Goal: Check status: Check status

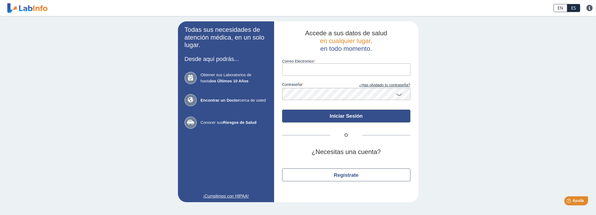
type input "[EMAIL_ADDRESS][DOMAIN_NAME]"
click at [340, 113] on button "Iniciar Sesión" at bounding box center [346, 115] width 128 height 13
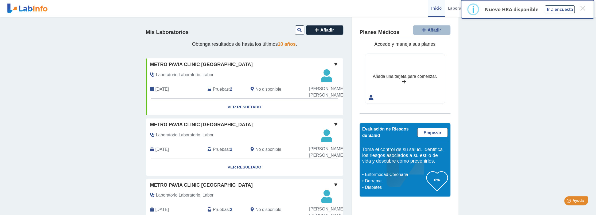
click at [164, 92] on span "[DATE]" at bounding box center [161, 89] width 13 height 6
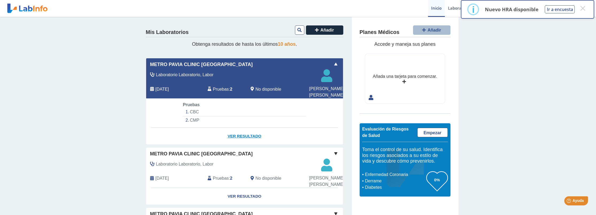
click at [245, 144] on link "Ver Resultado" at bounding box center [244, 136] width 197 height 17
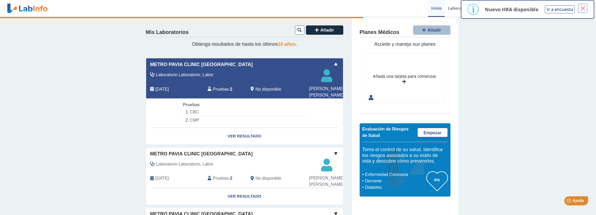
drag, startPoint x: 584, startPoint y: 9, endPoint x: 563, endPoint y: 26, distance: 26.4
click at [584, 9] on button "×" at bounding box center [583, 8] width 10 height 10
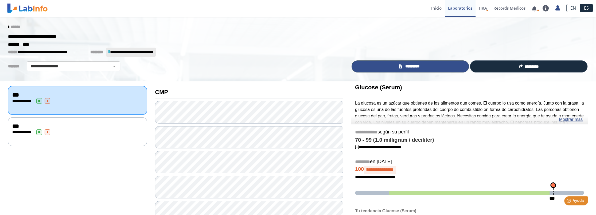
click at [413, 66] on span "*********" at bounding box center [412, 66] width 18 height 6
